Goal: Communication & Community: Answer question/provide support

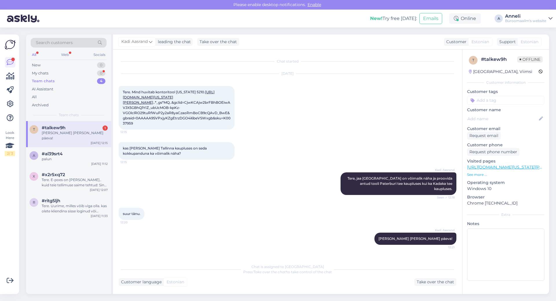
scroll to position [1, 0]
click at [78, 130] on div "#talkew9h 1" at bounding box center [75, 127] width 66 height 5
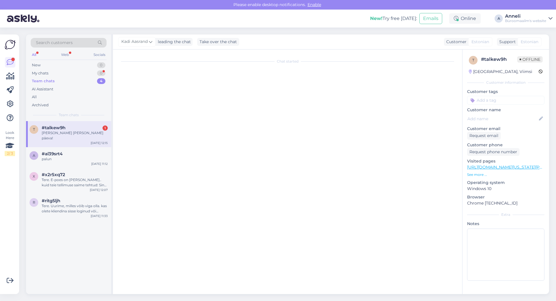
scroll to position [0, 0]
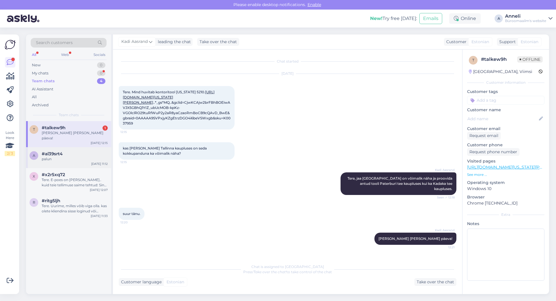
click at [53, 156] on div "palun" at bounding box center [75, 158] width 66 height 5
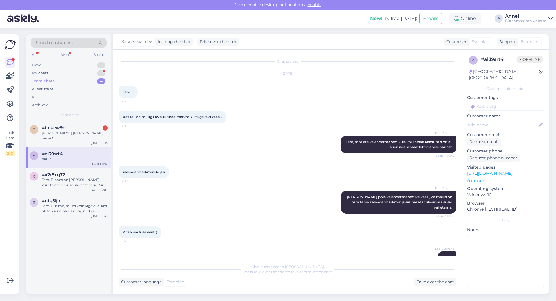
scroll to position [14, 0]
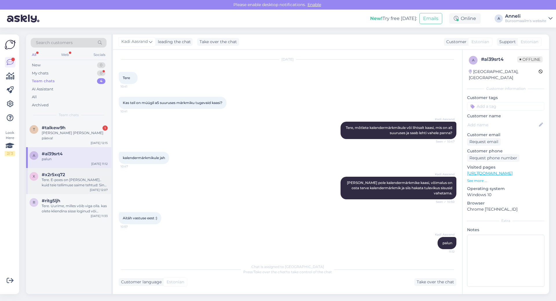
click at [59, 177] on div "Tere. E-poes on [PERSON_NAME].. kuid teie tellimuse saime tehtud: Sinu tellimus…" at bounding box center [75, 182] width 66 height 10
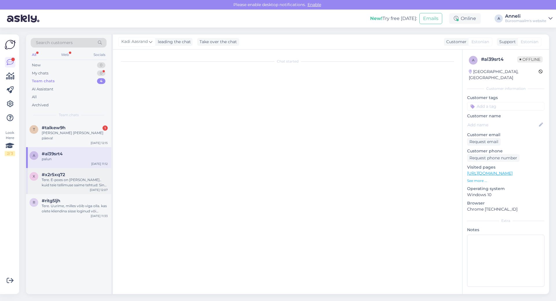
scroll to position [160, 0]
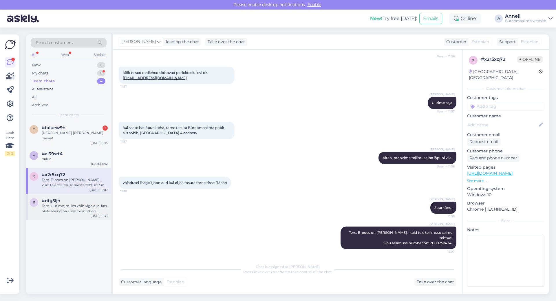
click at [72, 206] on div "Tere. Uurime, milles võib viga olla. kas olete kliendina sisse loginud või küla…" at bounding box center [75, 208] width 66 height 10
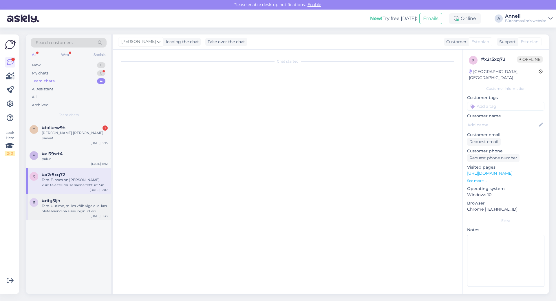
scroll to position [0, 0]
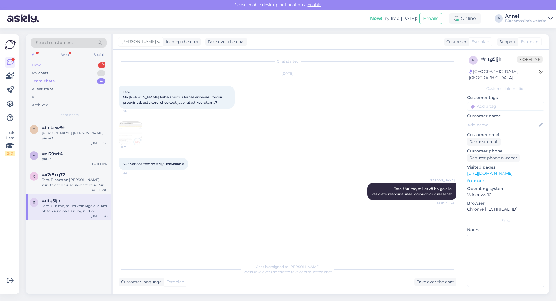
click at [98, 68] on div "New 1" at bounding box center [69, 65] width 76 height 8
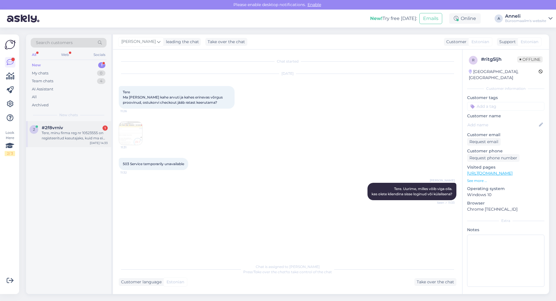
click at [74, 125] on div "2 #2f8vrniv 1 Tere, minu firma reg nr 10523555 on registeeritud kasutajaks, kui…" at bounding box center [68, 134] width 85 height 26
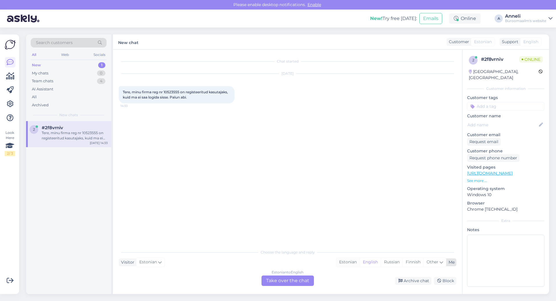
click at [344, 260] on div "Estonian" at bounding box center [347, 262] width 23 height 9
click at [291, 280] on div "Estonian to Estonian Take over the chat" at bounding box center [288, 281] width 52 height 10
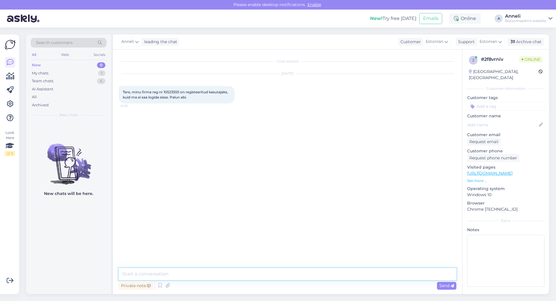
click at [245, 273] on textarea at bounding box center [288, 274] width 338 height 12
type textarea "Tere"
drag, startPoint x: 180, startPoint y: 91, endPoint x: 165, endPoint y: 90, distance: 14.8
click at [165, 90] on span "Tere, minu firma reg nr 10523555 on registeeritud kasutajaks, kuid ma ei saa lo…" at bounding box center [176, 95] width 106 height 10
copy span "10523555"
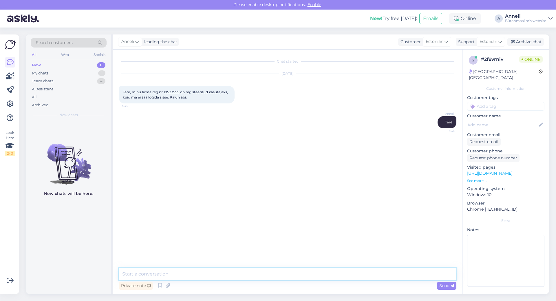
click at [183, 270] on textarea at bounding box center [288, 274] width 338 height 12
paste textarea "[PERSON_NAME]"
type textarea "hetkel on ainus volitatud isik [PERSON_NAME]"
type textarea "k"
click at [174, 272] on textarea at bounding box center [288, 274] width 338 height 12
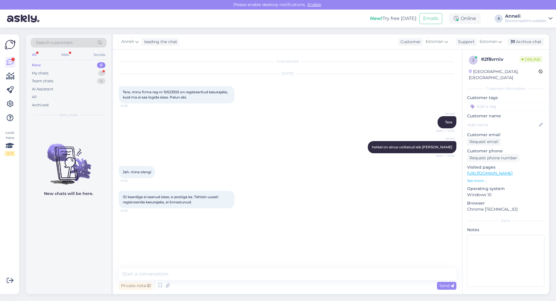
click at [261, 185] on div "ID kaardiga ei saanud sisse, e-postiga ka. Tahtsin uuesti registreerida kasutaj…" at bounding box center [288, 200] width 338 height 30
click at [210, 274] on textarea at bounding box center [288, 274] width 338 height 12
click at [168, 270] on textarea at bounding box center [288, 274] width 338 height 12
paste textarea "[EMAIL_ADDRESS][DOMAIN_NAME]"
type textarea "saadan teile kohe info sisse logimiseks e- mailile [EMAIL_ADDRESS][DOMAIN_NAME]"
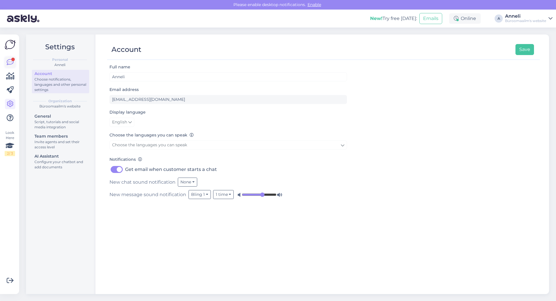
click at [11, 61] on icon at bounding box center [10, 62] width 7 height 7
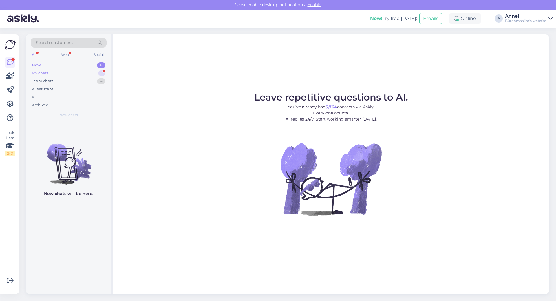
click at [81, 70] on div "My chats 1" at bounding box center [69, 73] width 76 height 8
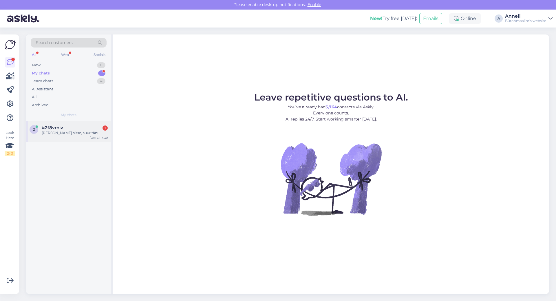
click at [65, 134] on div "Sain sisse, suur tänu!" at bounding box center [75, 132] width 66 height 5
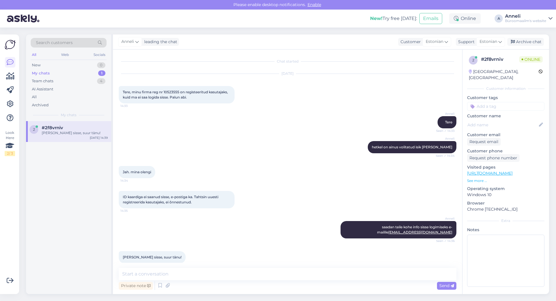
scroll to position [7, 0]
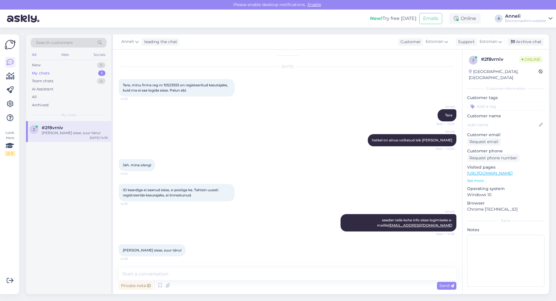
click at [282, 145] on div "Anneli hetkel on ainus volitatud isik Anzelika Vinogradova Seen ✓ 14:34" at bounding box center [288, 140] width 338 height 25
click at [286, 271] on textarea at bounding box center [288, 274] width 338 height 12
type textarea "aitäh!"
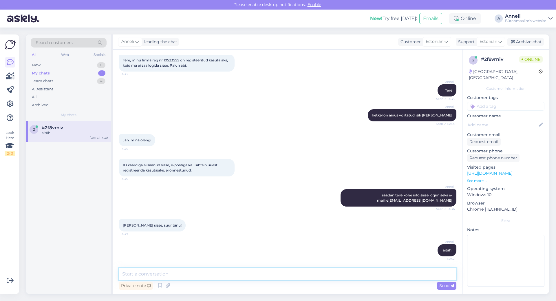
click at [392, 277] on textarea at bounding box center [288, 274] width 338 height 12
click at [530, 44] on div "Archive chat" at bounding box center [526, 42] width 37 height 8
